Goal: Information Seeking & Learning: Learn about a topic

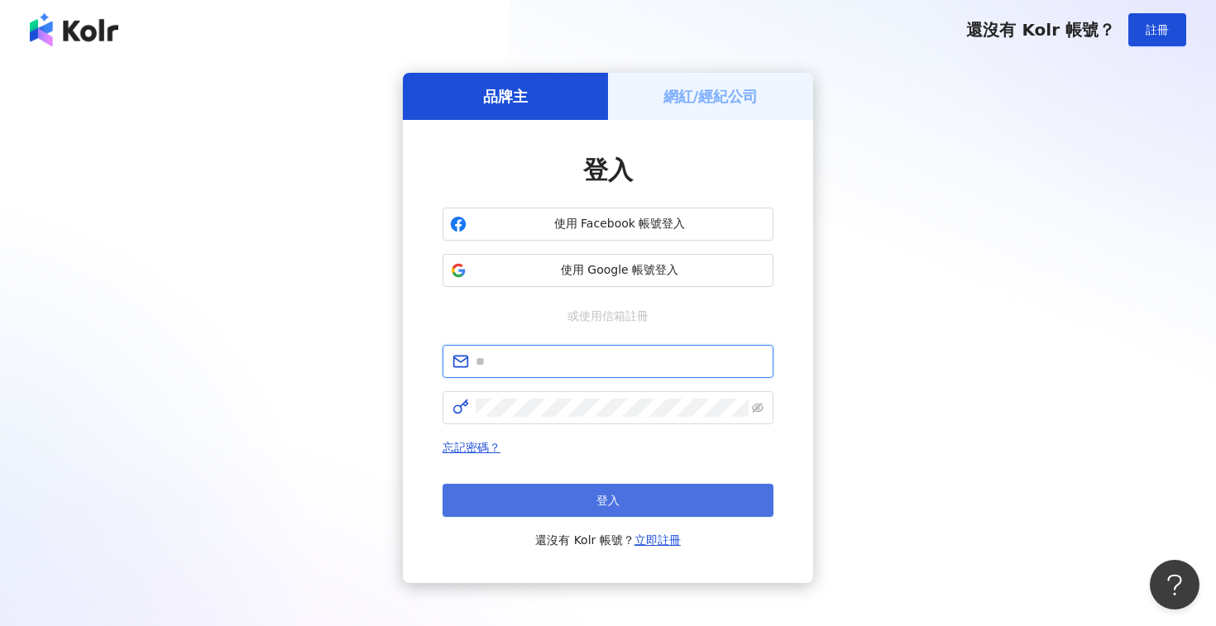
type input "**********"
click at [561, 500] on button "登入" at bounding box center [607, 500] width 331 height 33
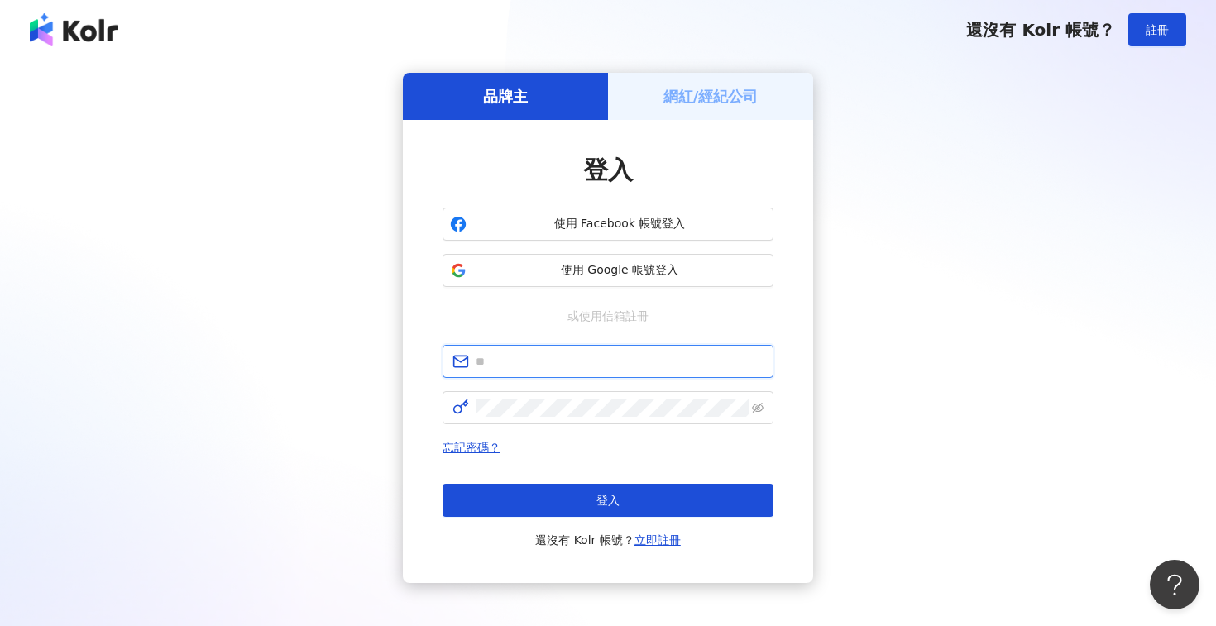
type input "**********"
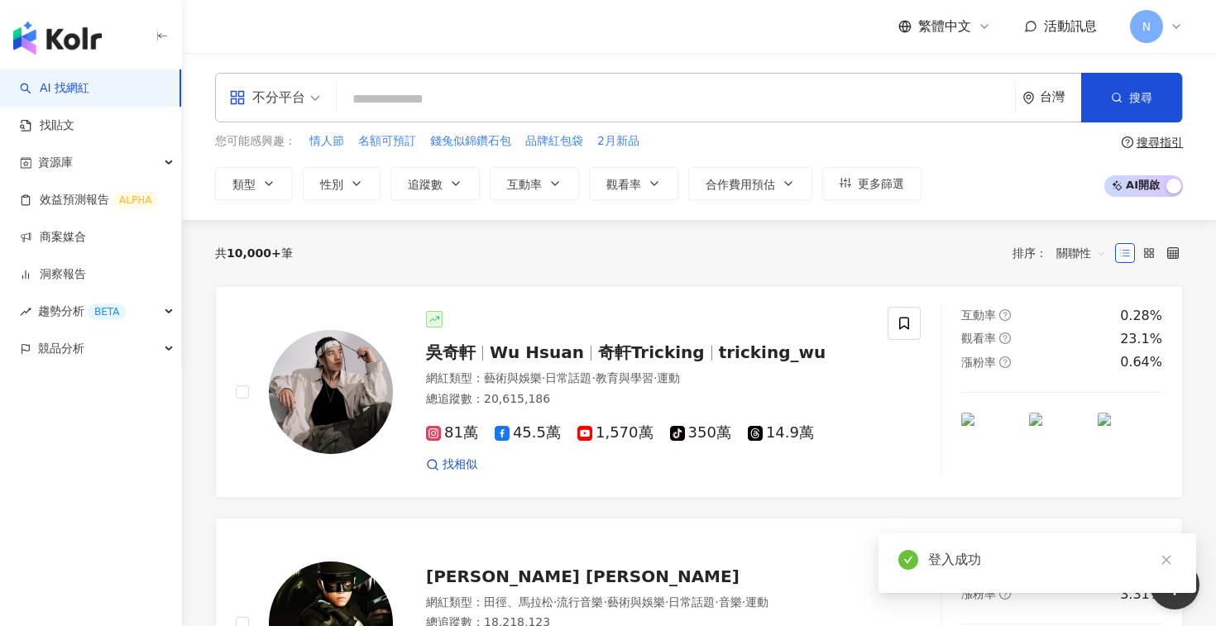
click at [485, 98] on input "search" at bounding box center [675, 99] width 665 height 31
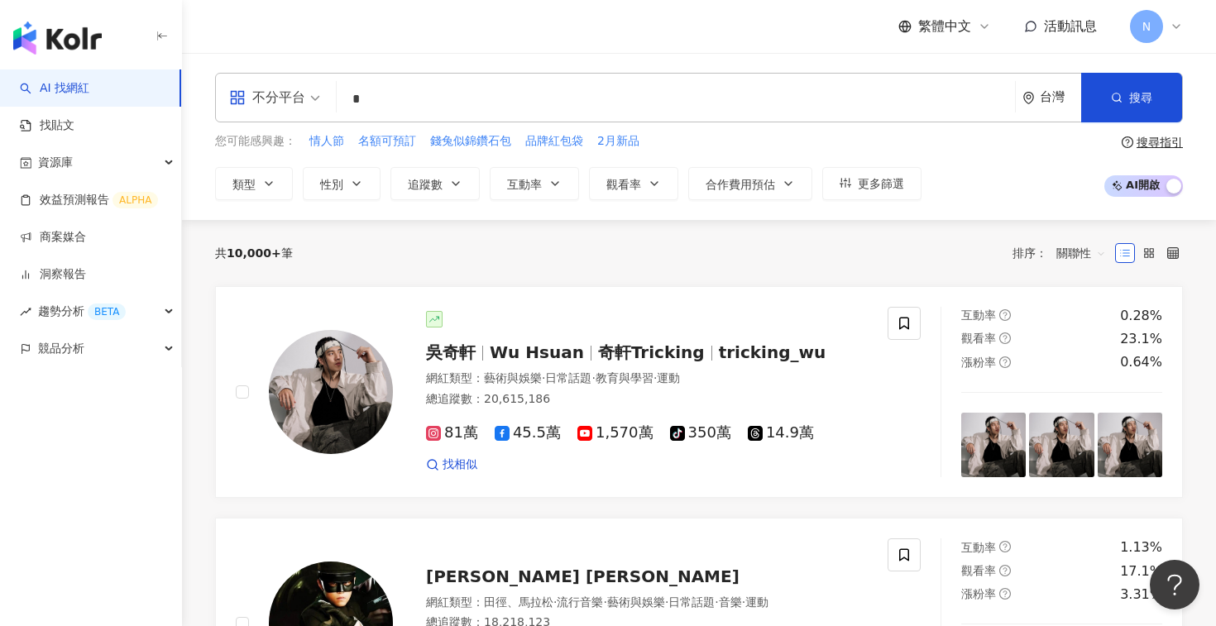
type input "*"
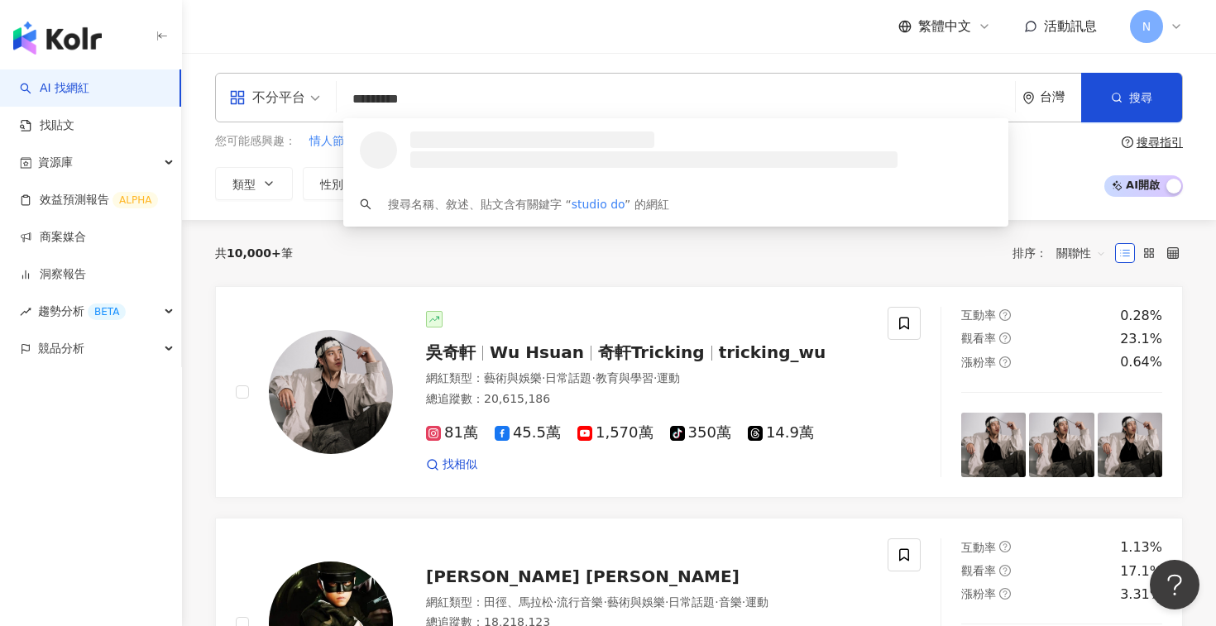
type input "**********"
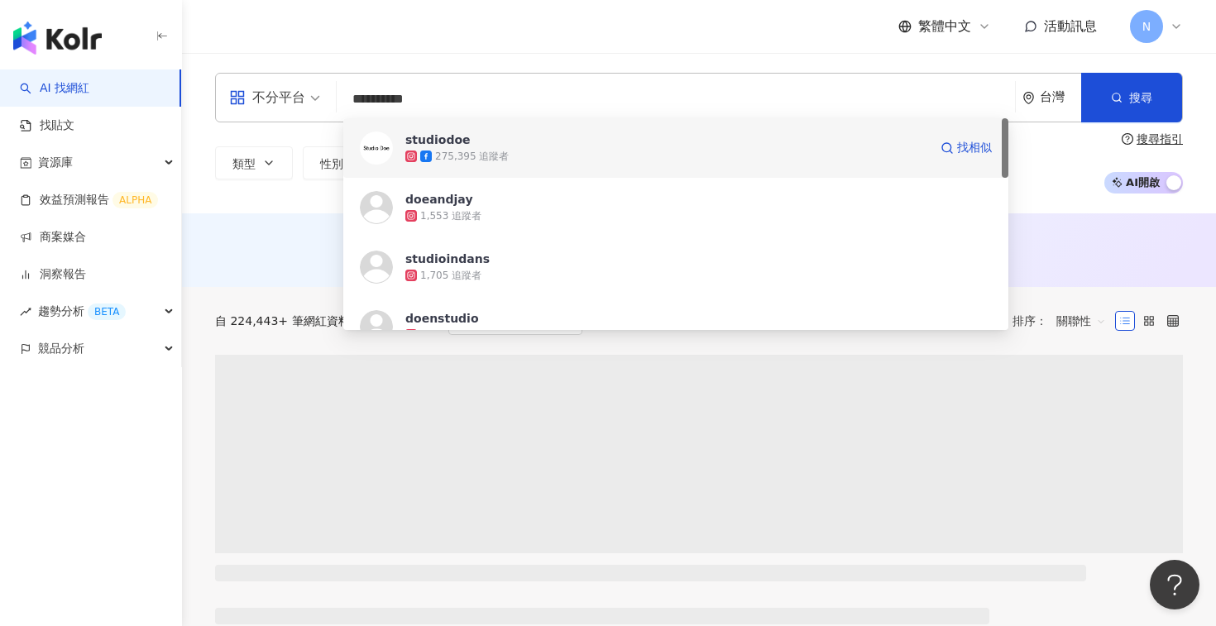
click at [608, 150] on div "275,395 追蹤者" at bounding box center [666, 156] width 523 height 17
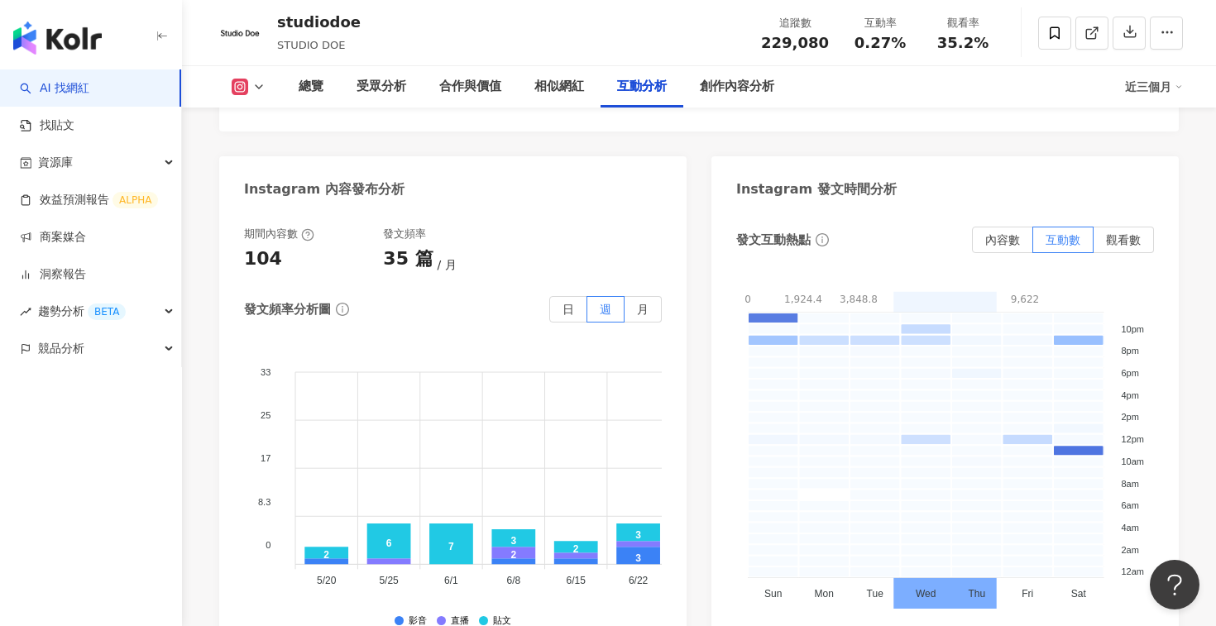
scroll to position [4118, 0]
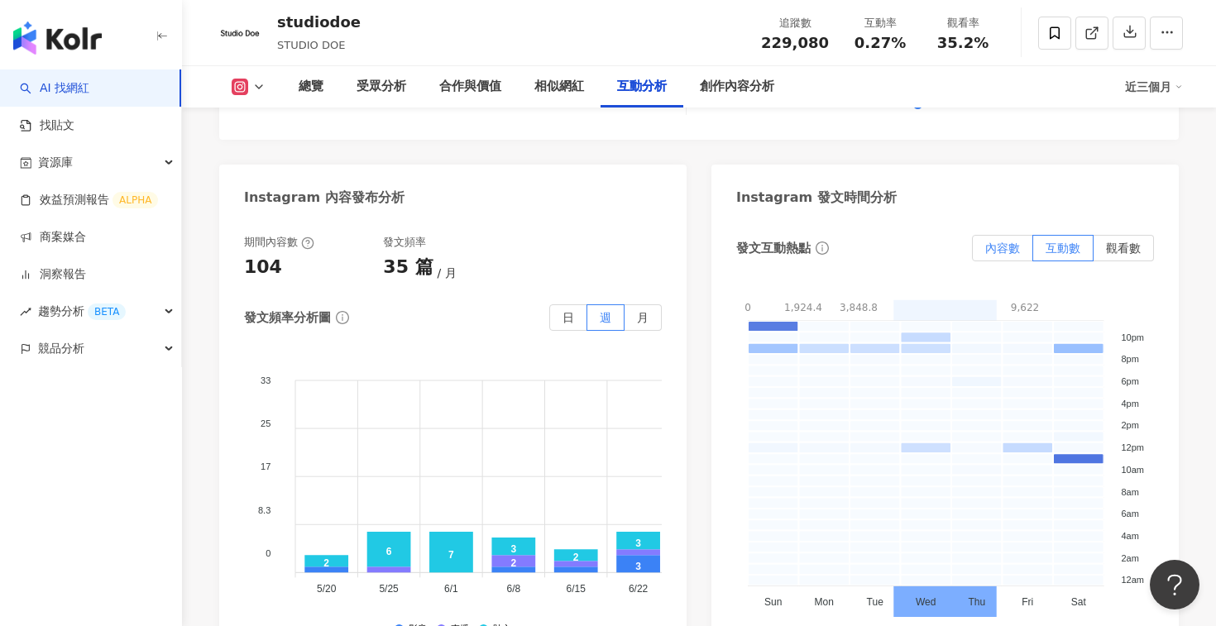
click at [999, 241] on span "內容數" at bounding box center [1002, 247] width 35 height 13
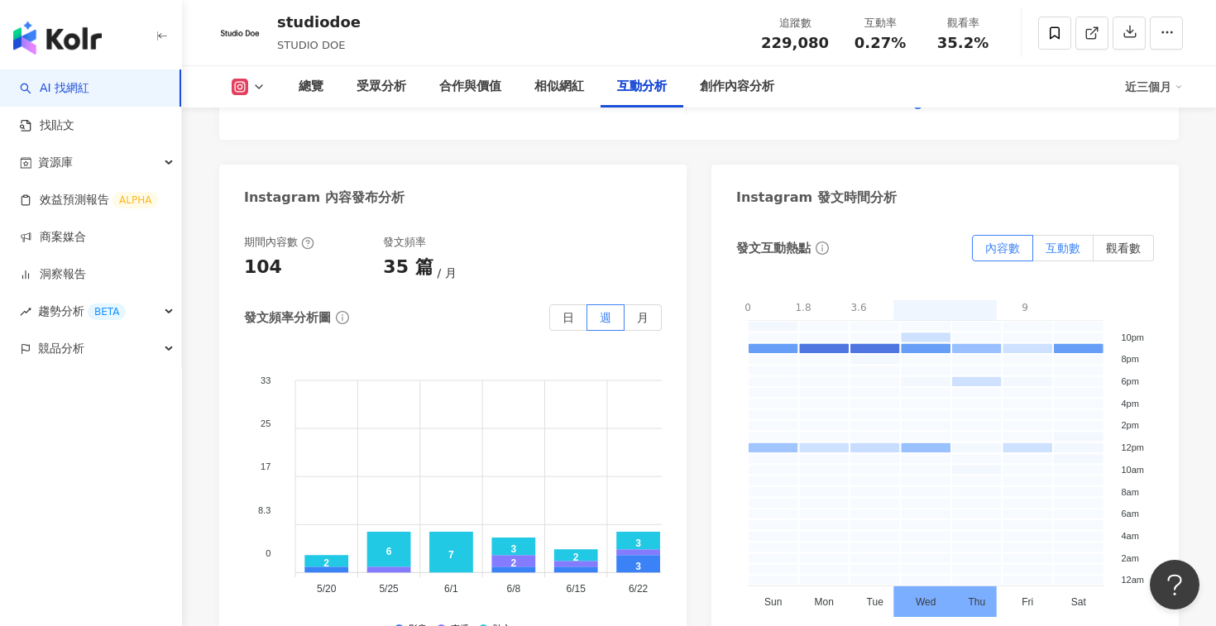
click at [1054, 241] on span "互動數" at bounding box center [1062, 247] width 35 height 13
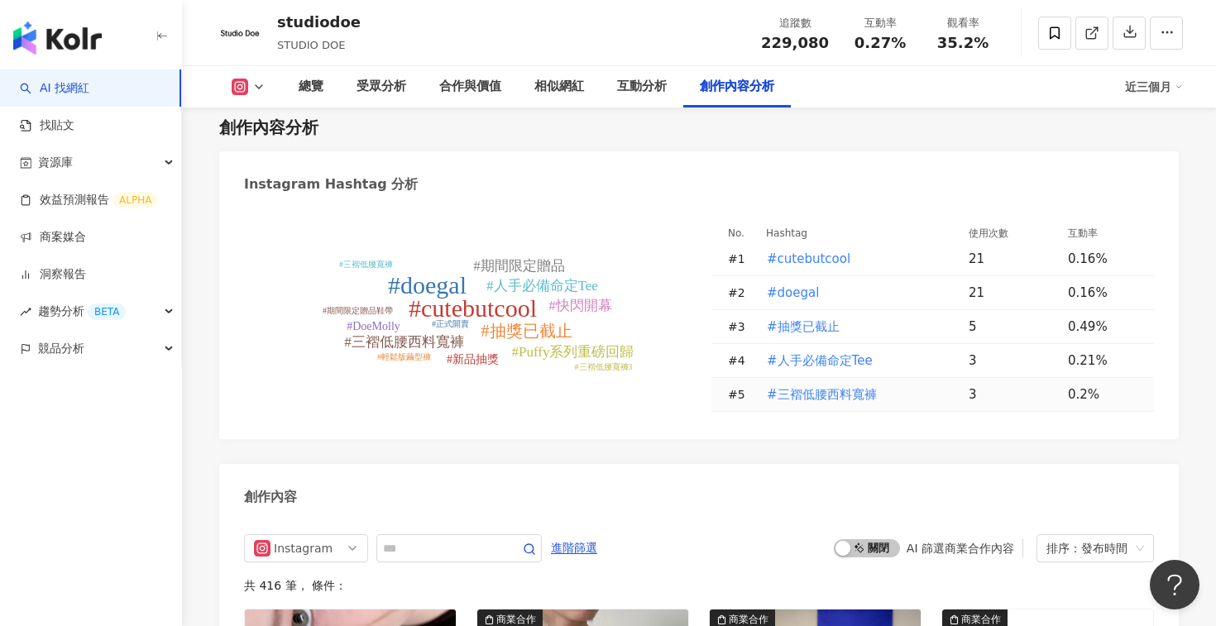
scroll to position [4676, 0]
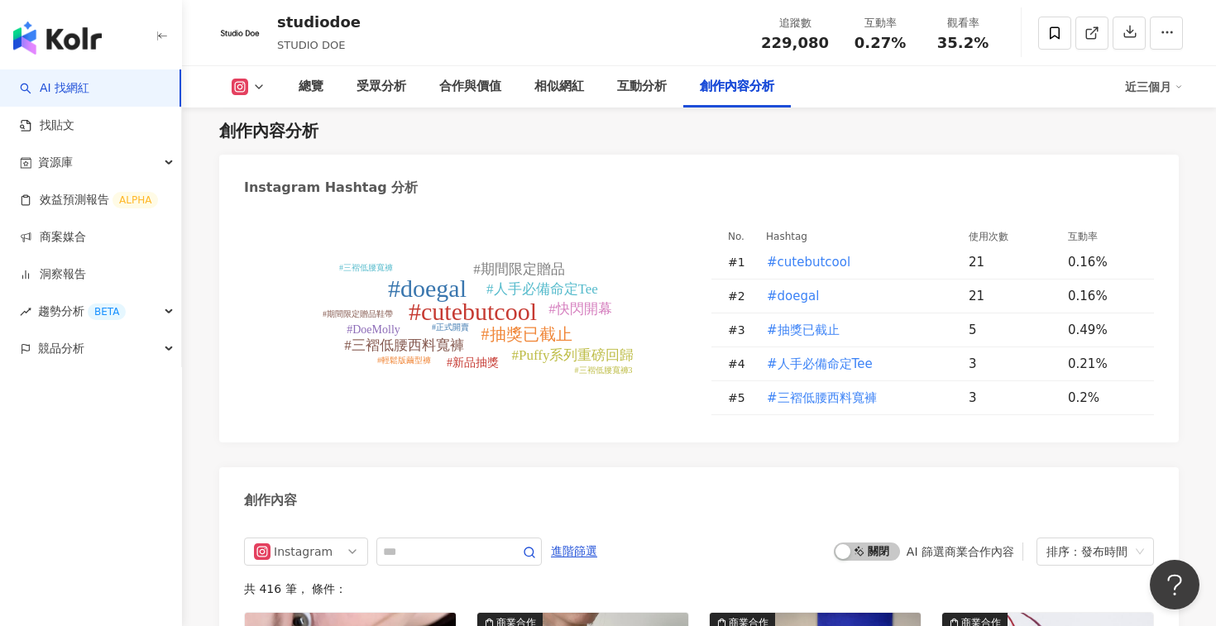
click at [1156, 82] on div "近三個月" at bounding box center [1154, 87] width 58 height 26
click at [997, 97] on div "總覽 受眾分析 合作與價值 相似網紅 互動分析 創作內容分析" at bounding box center [703, 86] width 843 height 41
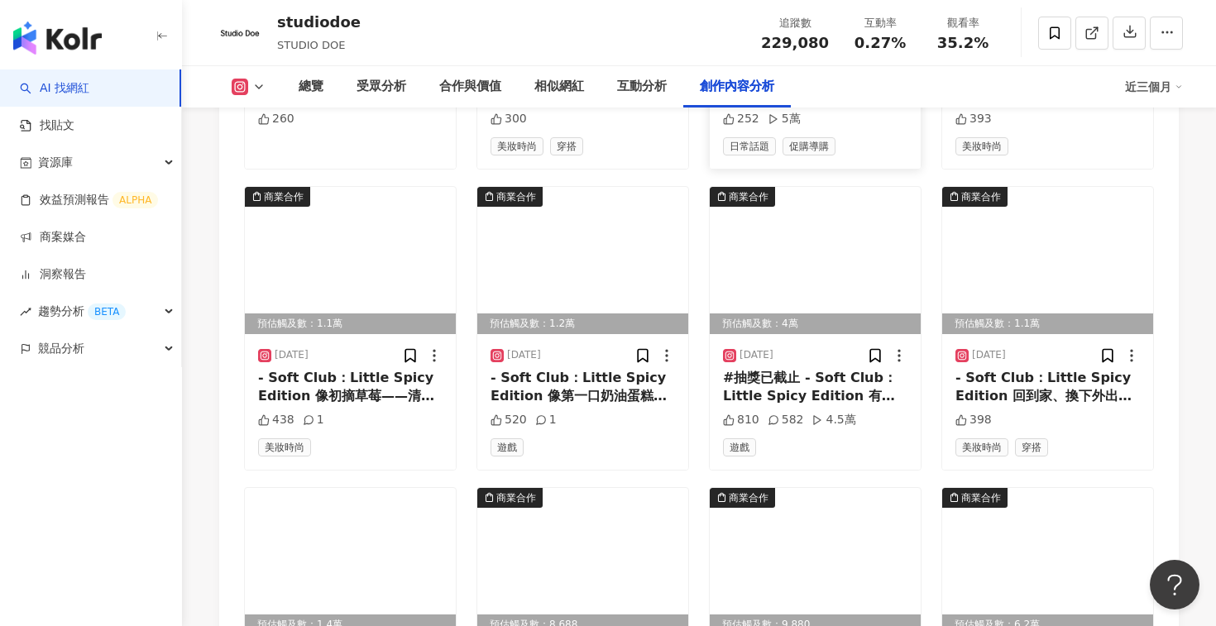
scroll to position [5590, 0]
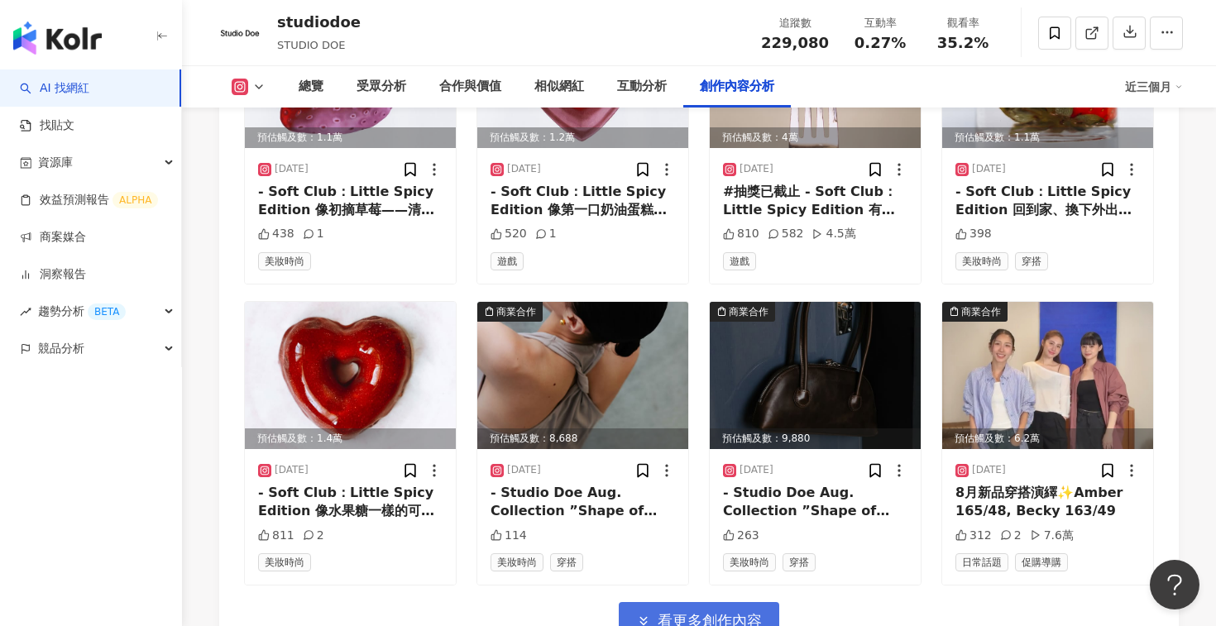
click at [715, 612] on span "看更多創作內容" at bounding box center [709, 621] width 104 height 18
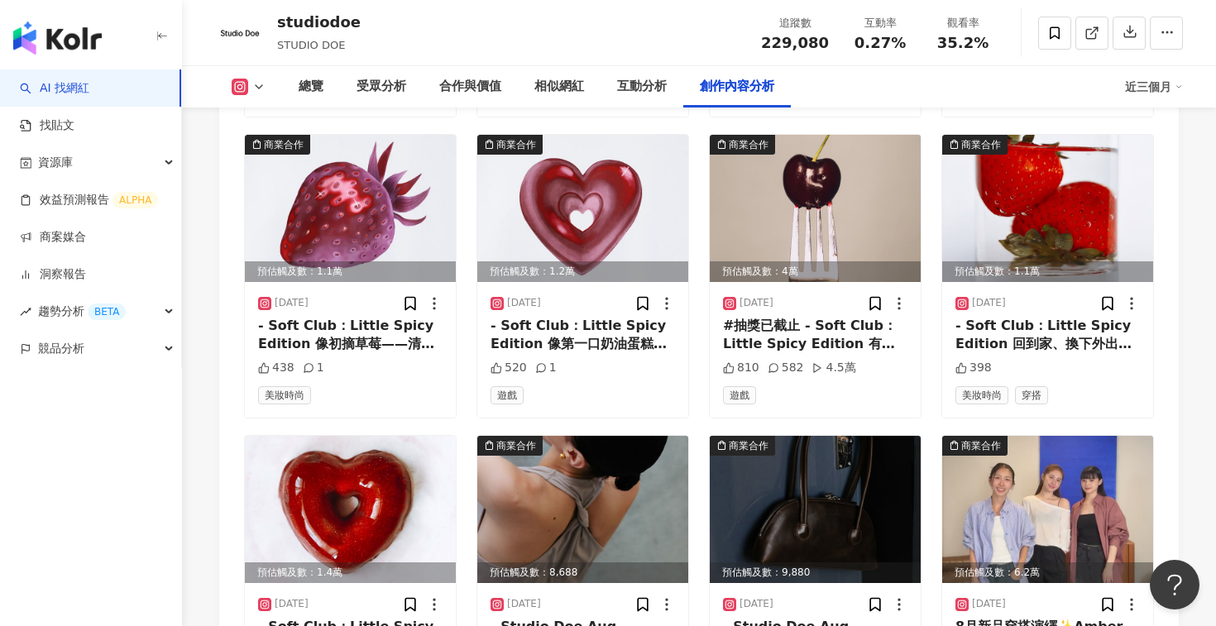
scroll to position [5452, 0]
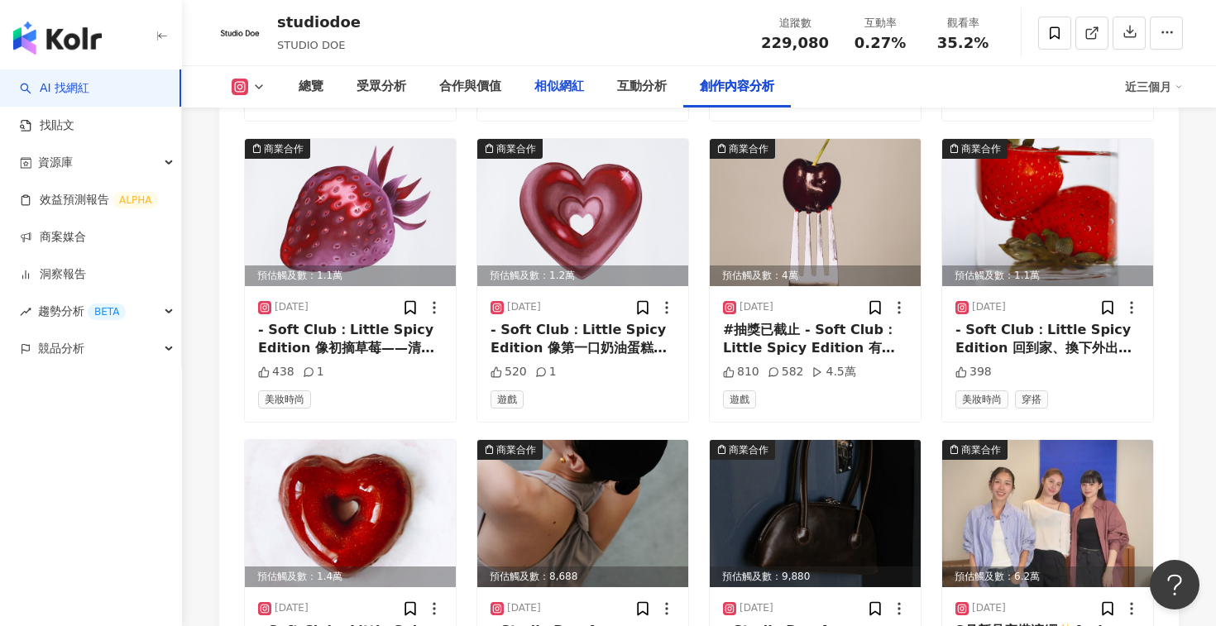
click at [571, 79] on div "相似網紅" at bounding box center [559, 87] width 50 height 20
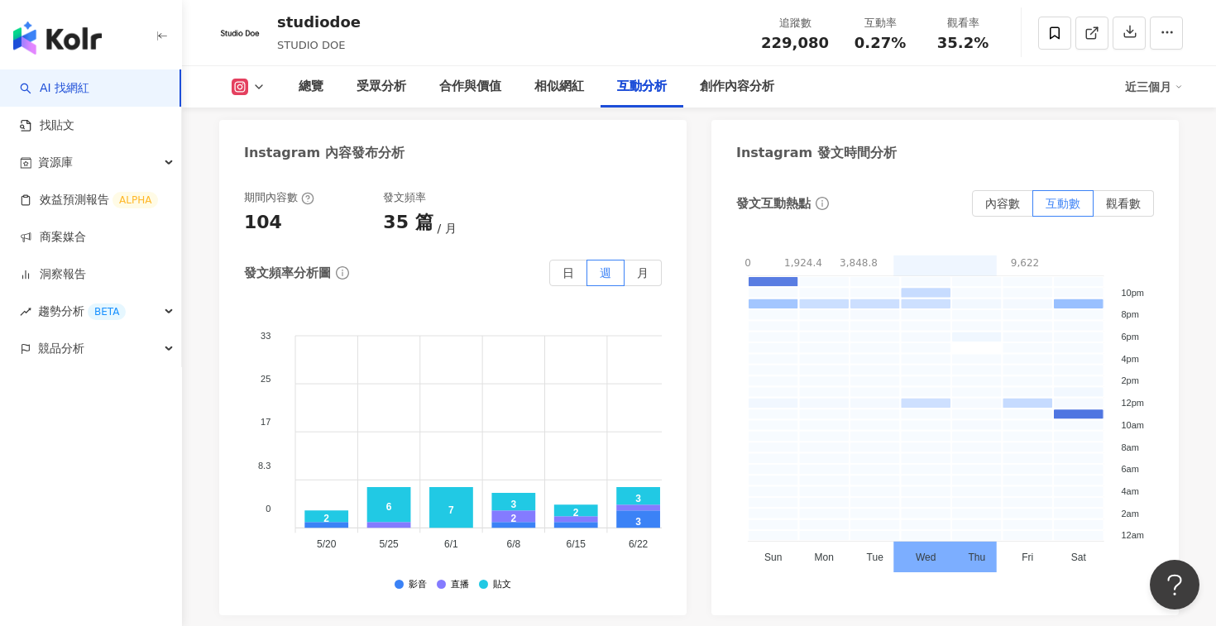
scroll to position [4229, 0]
